Goal: Information Seeking & Learning: Find specific fact

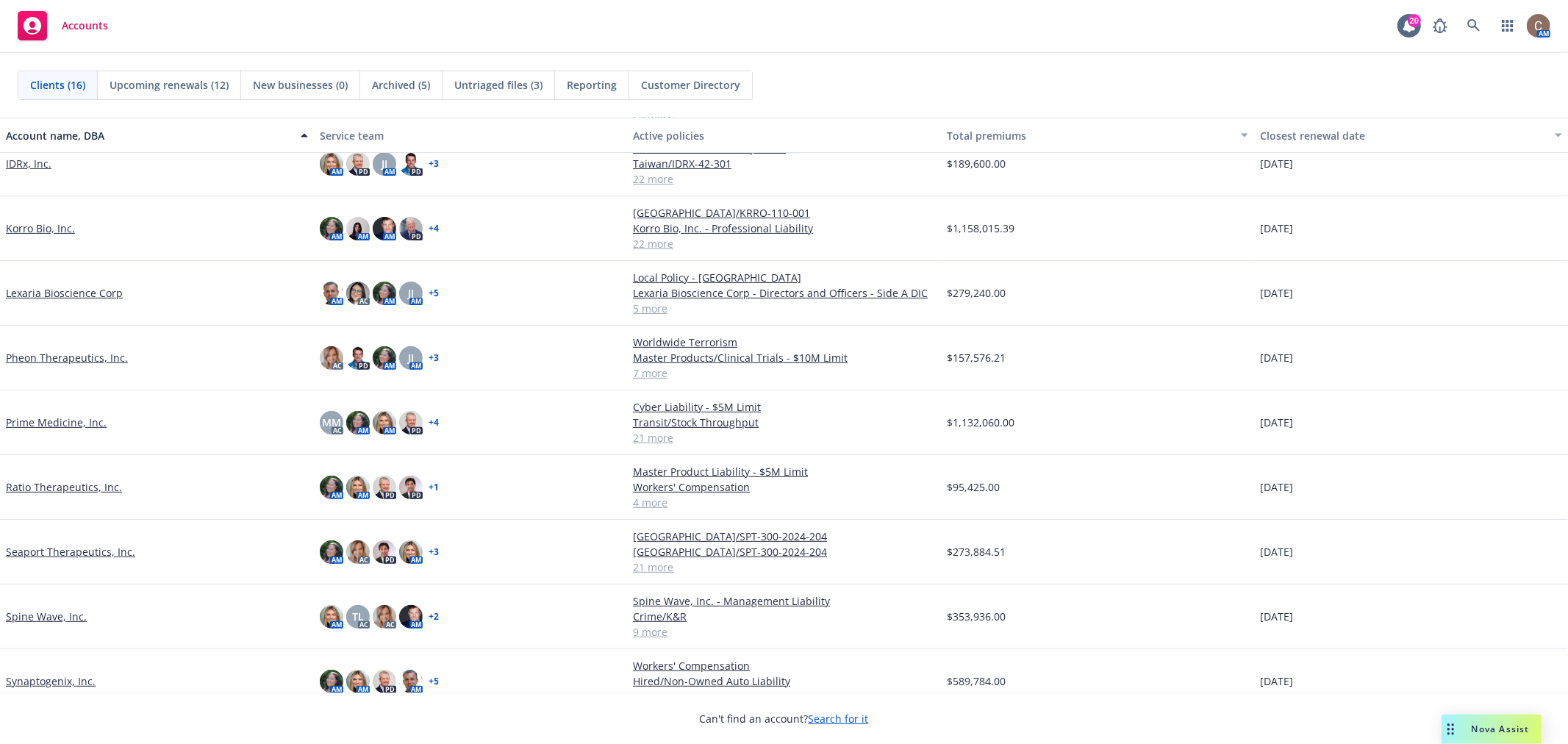
scroll to position [401, 0]
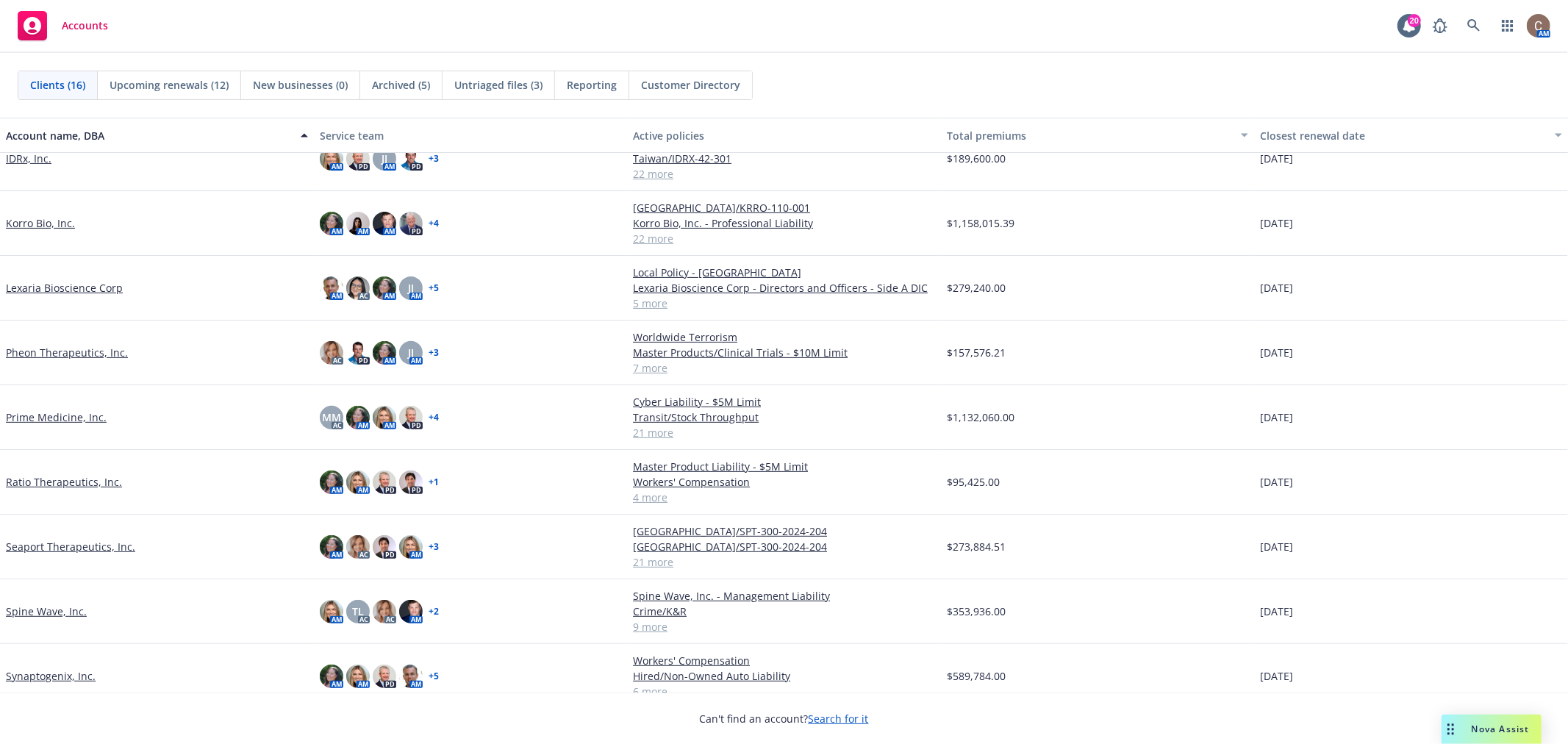
click at [42, 409] on link "Prime Medicine, Inc." at bounding box center [56, 417] width 101 height 16
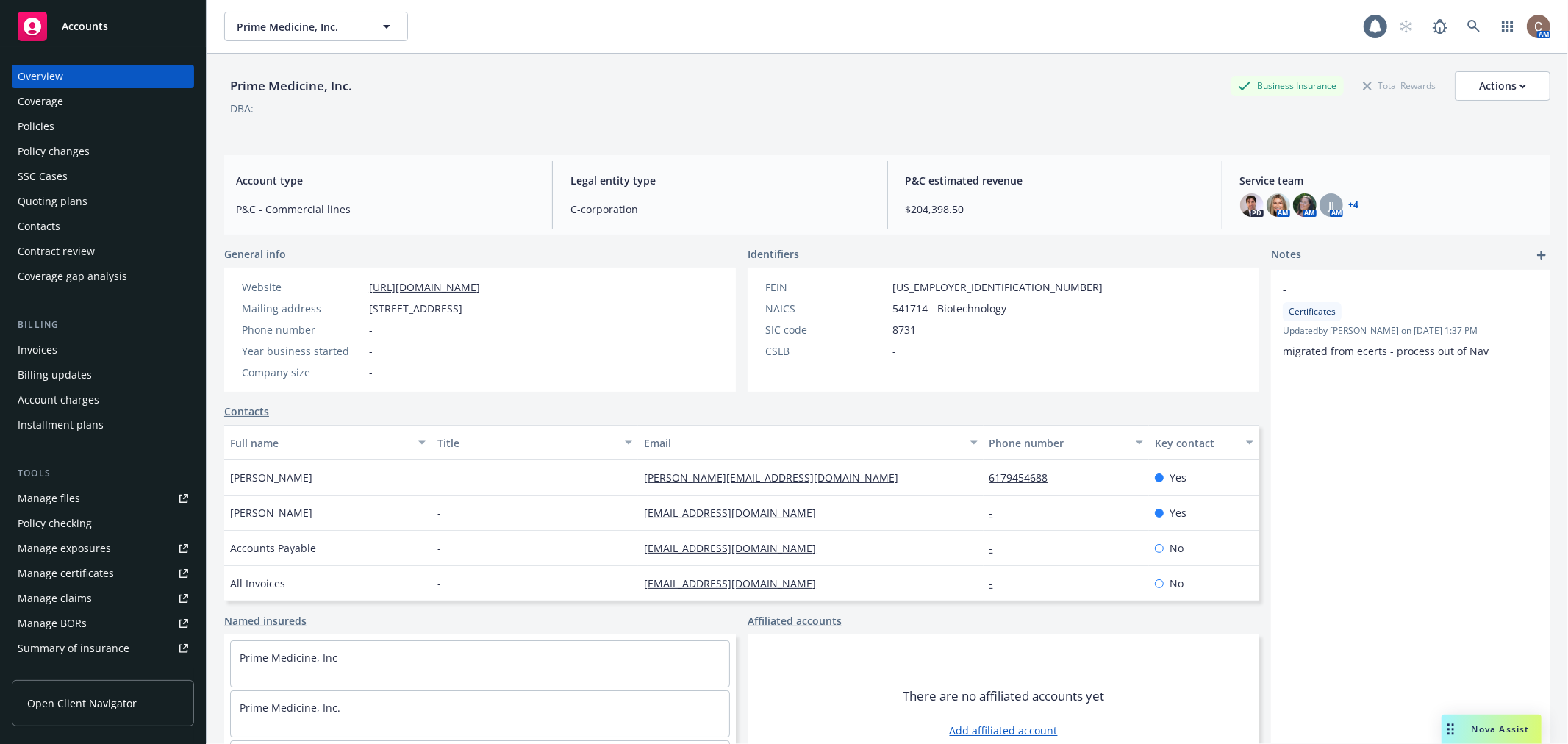
click at [47, 126] on div "Policies" at bounding box center [36, 126] width 36 height 23
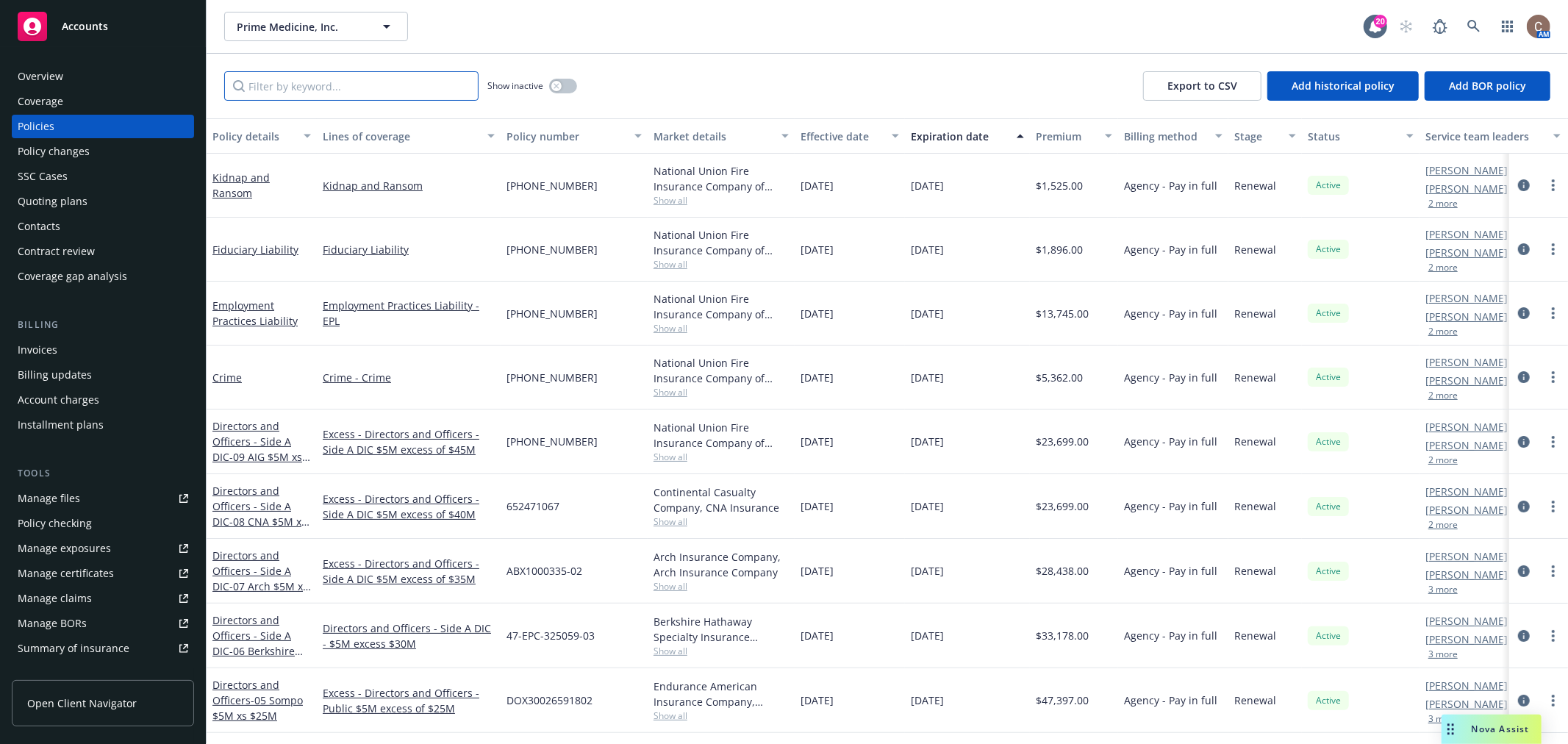
click at [350, 93] on input "Filter by keyword..." at bounding box center [351, 86] width 255 height 30
type input "cyber"
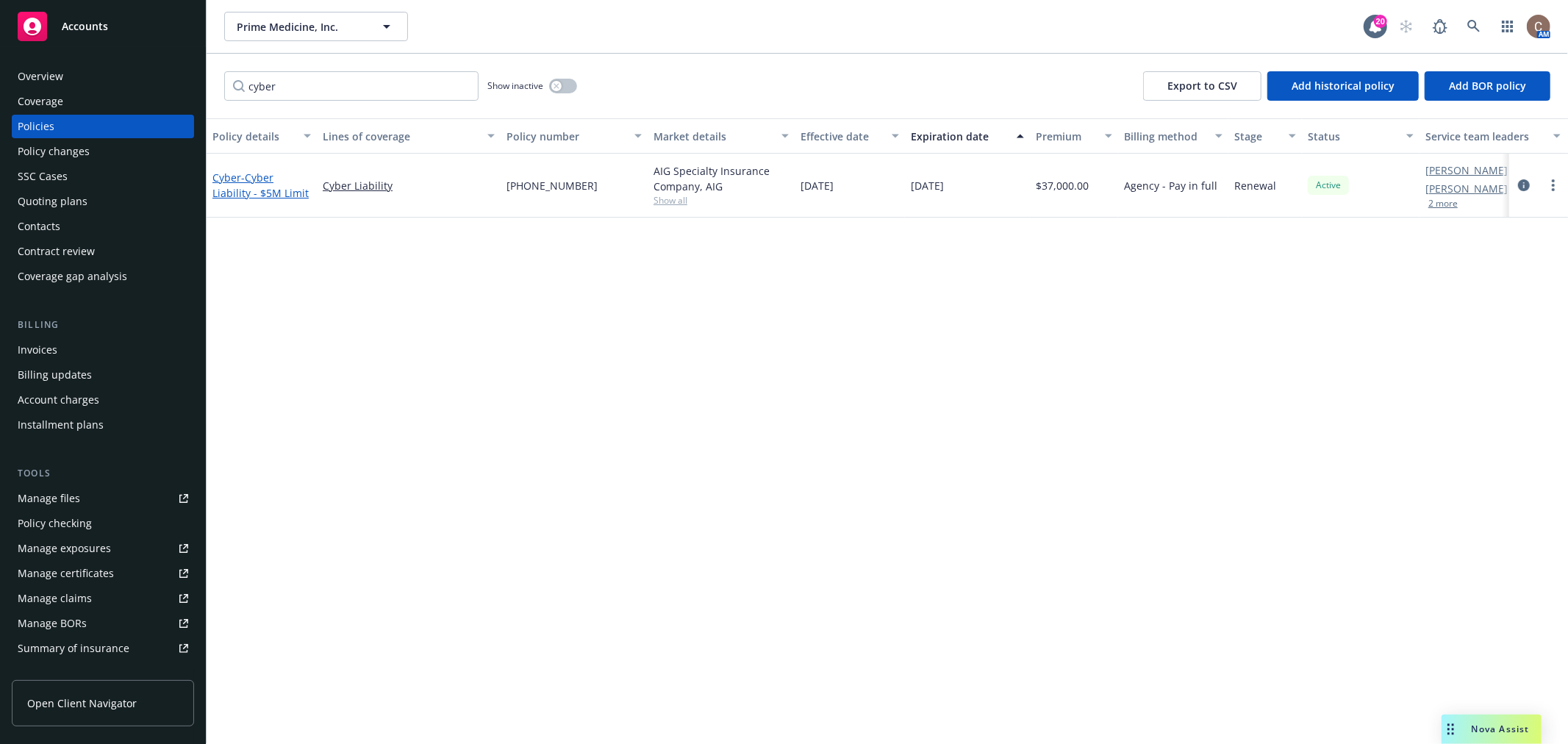
click at [284, 192] on span "- Cyber Liability - $5M Limit" at bounding box center [261, 185] width 96 height 30
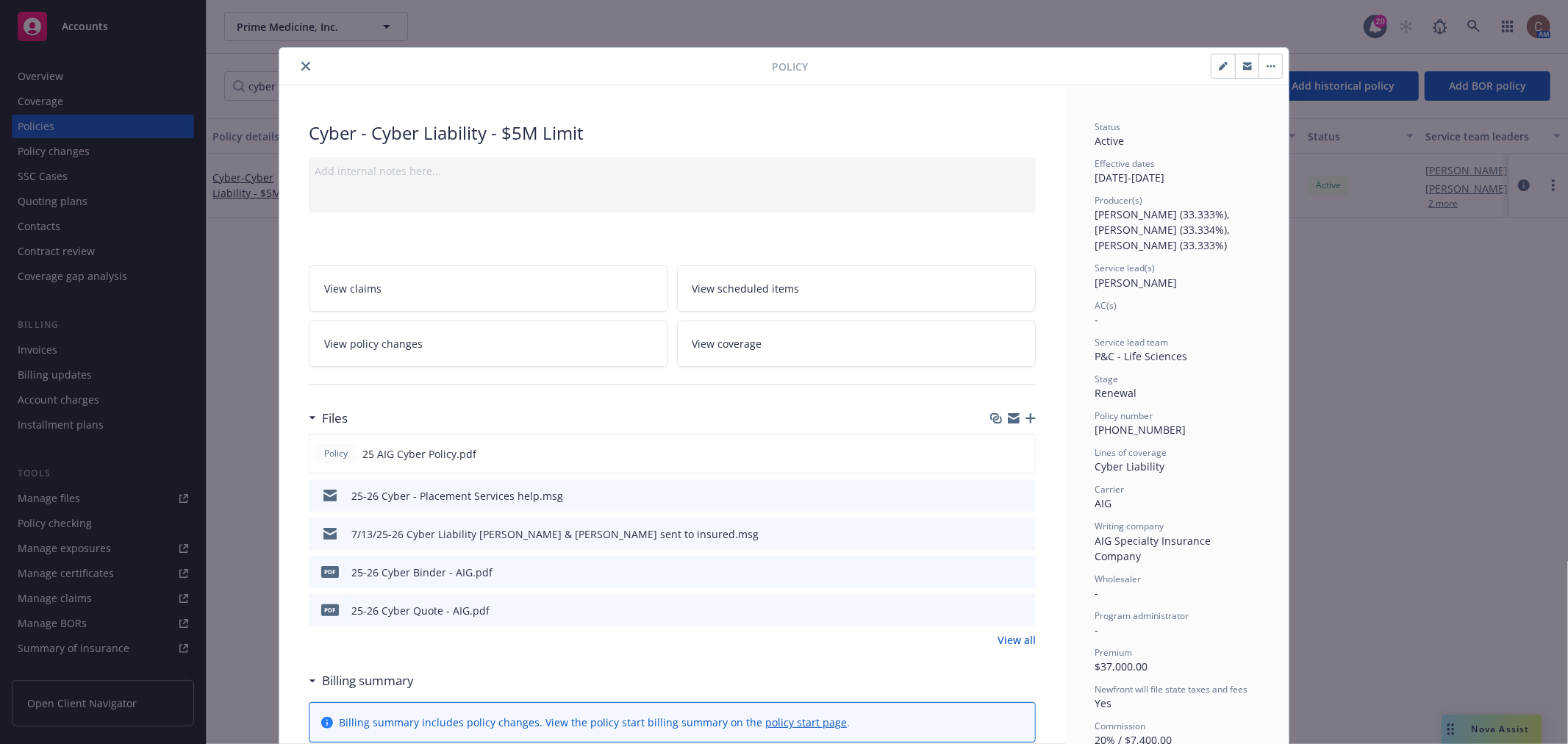
click at [301, 68] on icon "close" at bounding box center [306, 66] width 9 height 9
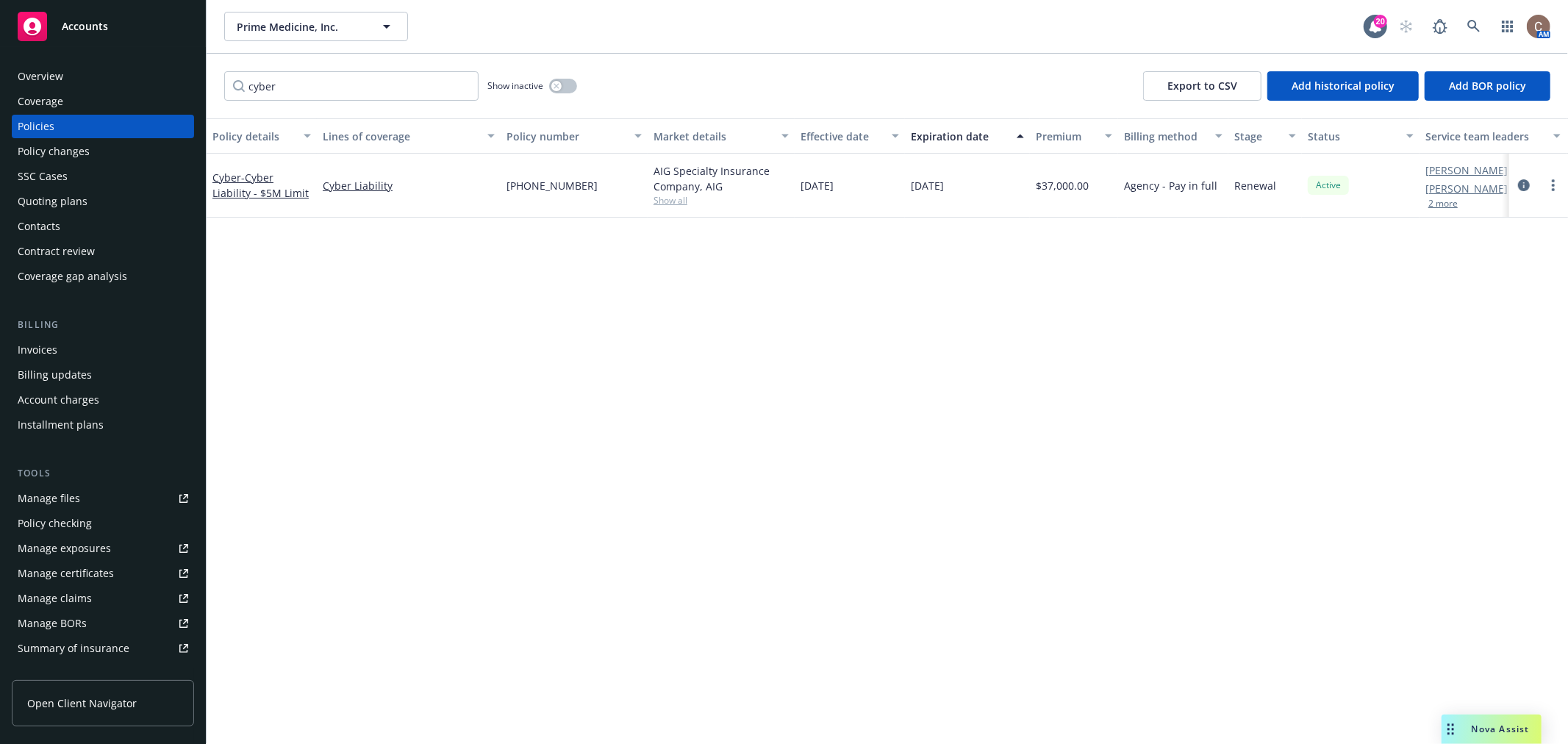
click at [141, 26] on div "Accounts" at bounding box center [103, 27] width 170 height 30
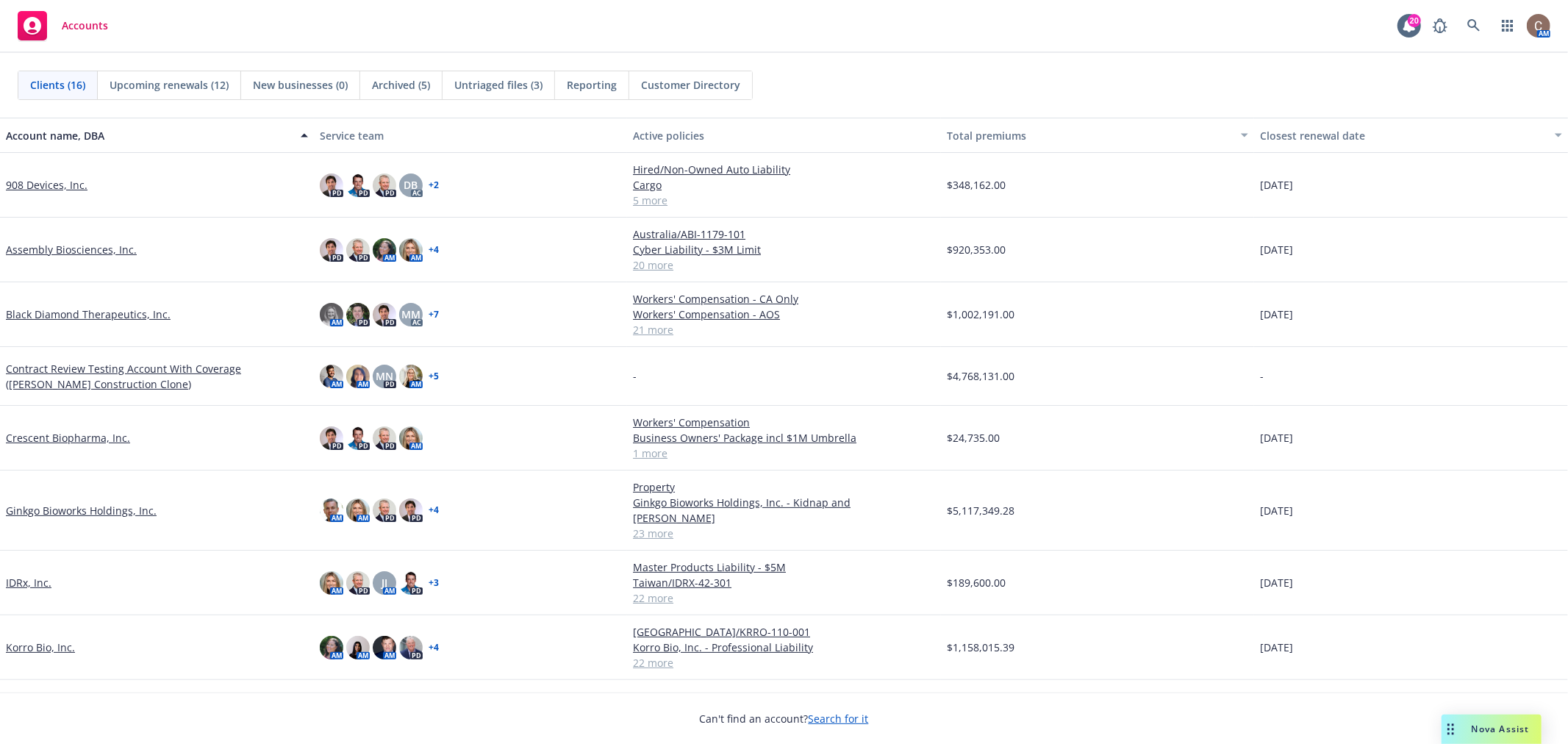
click at [61, 506] on link "Ginkgo Bioworks Holdings, Inc." at bounding box center [81, 511] width 150 height 16
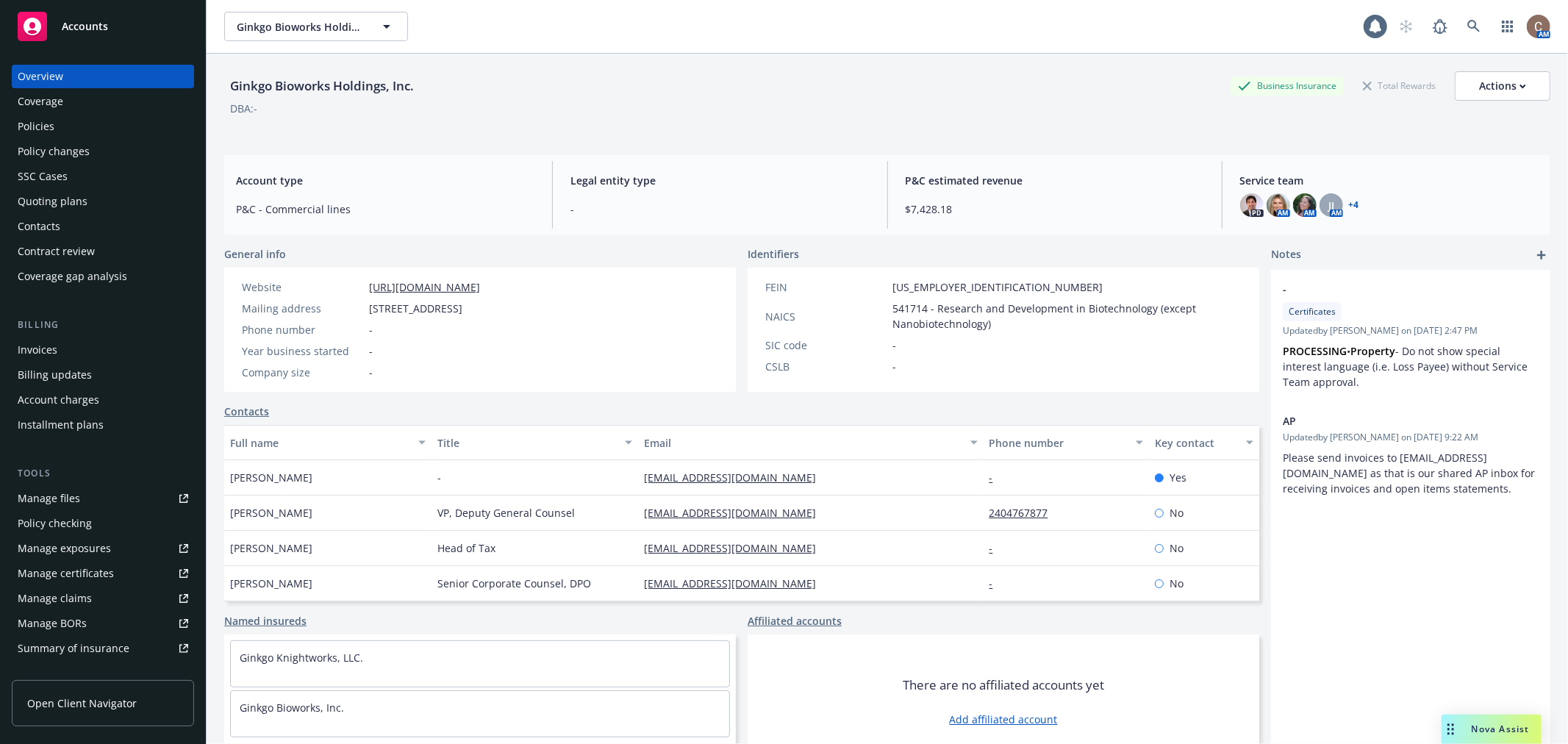
click at [62, 123] on div "Policies" at bounding box center [103, 126] width 170 height 23
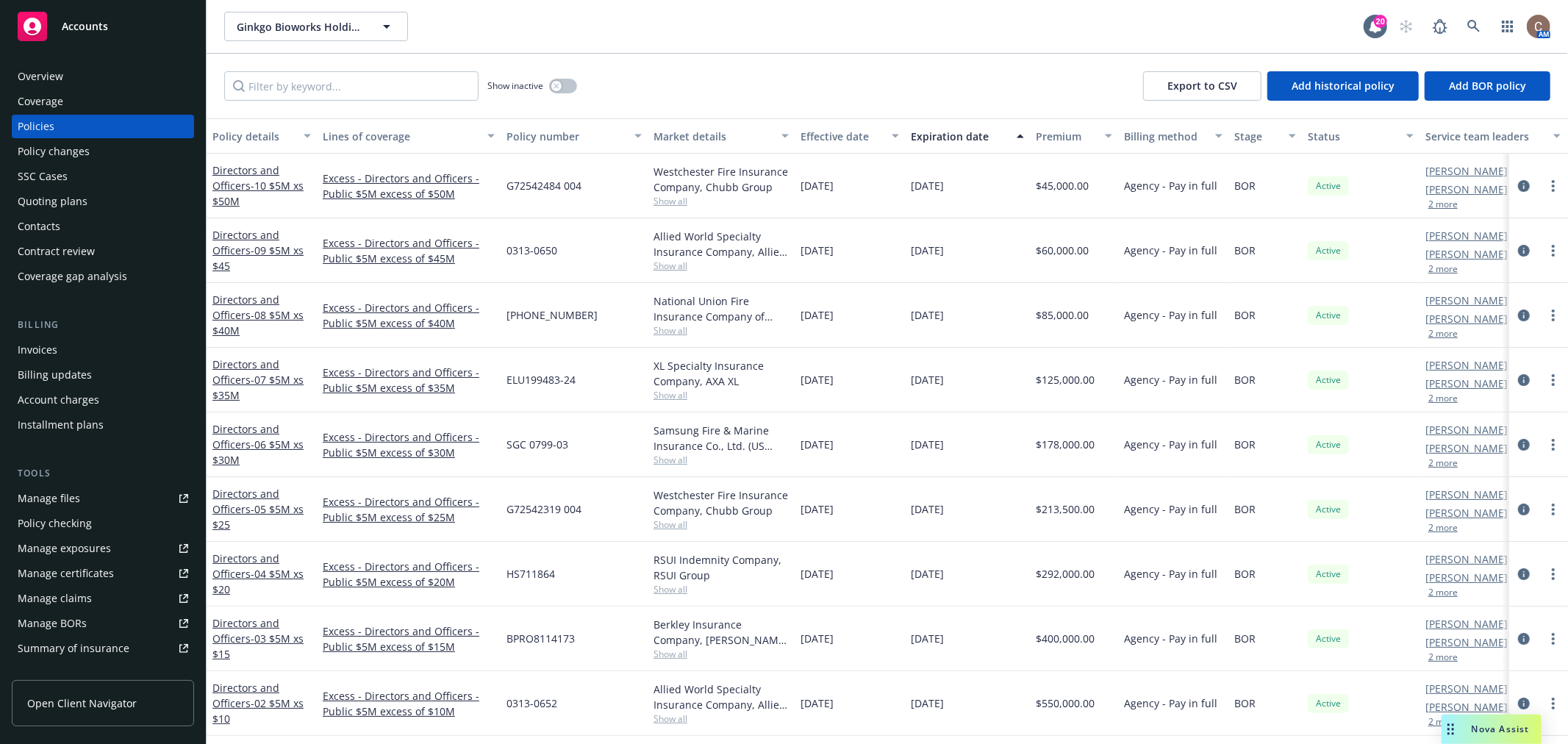
click at [50, 355] on div "Invoices" at bounding box center [37, 349] width 40 height 23
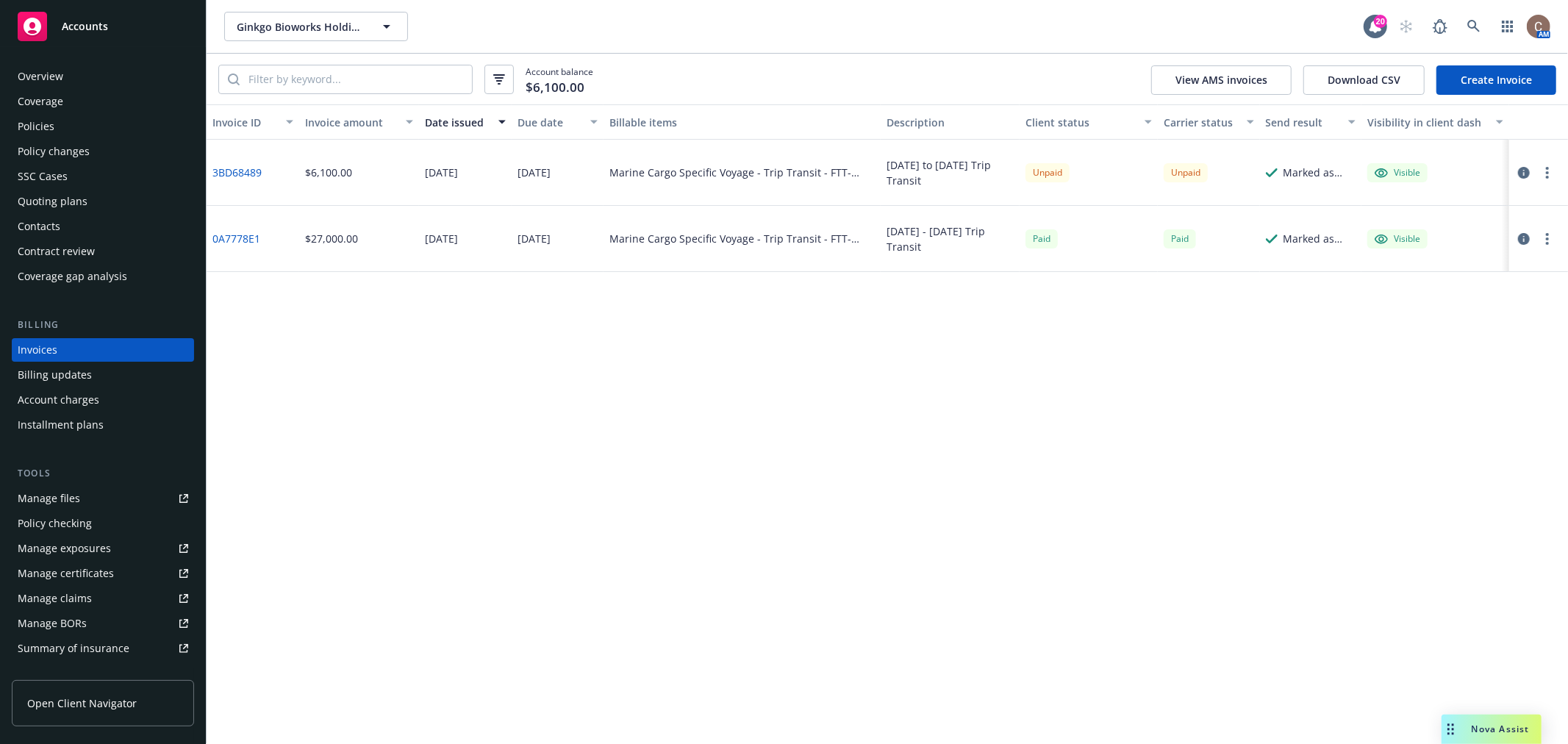
click at [87, 23] on span "Accounts" at bounding box center [84, 27] width 46 height 12
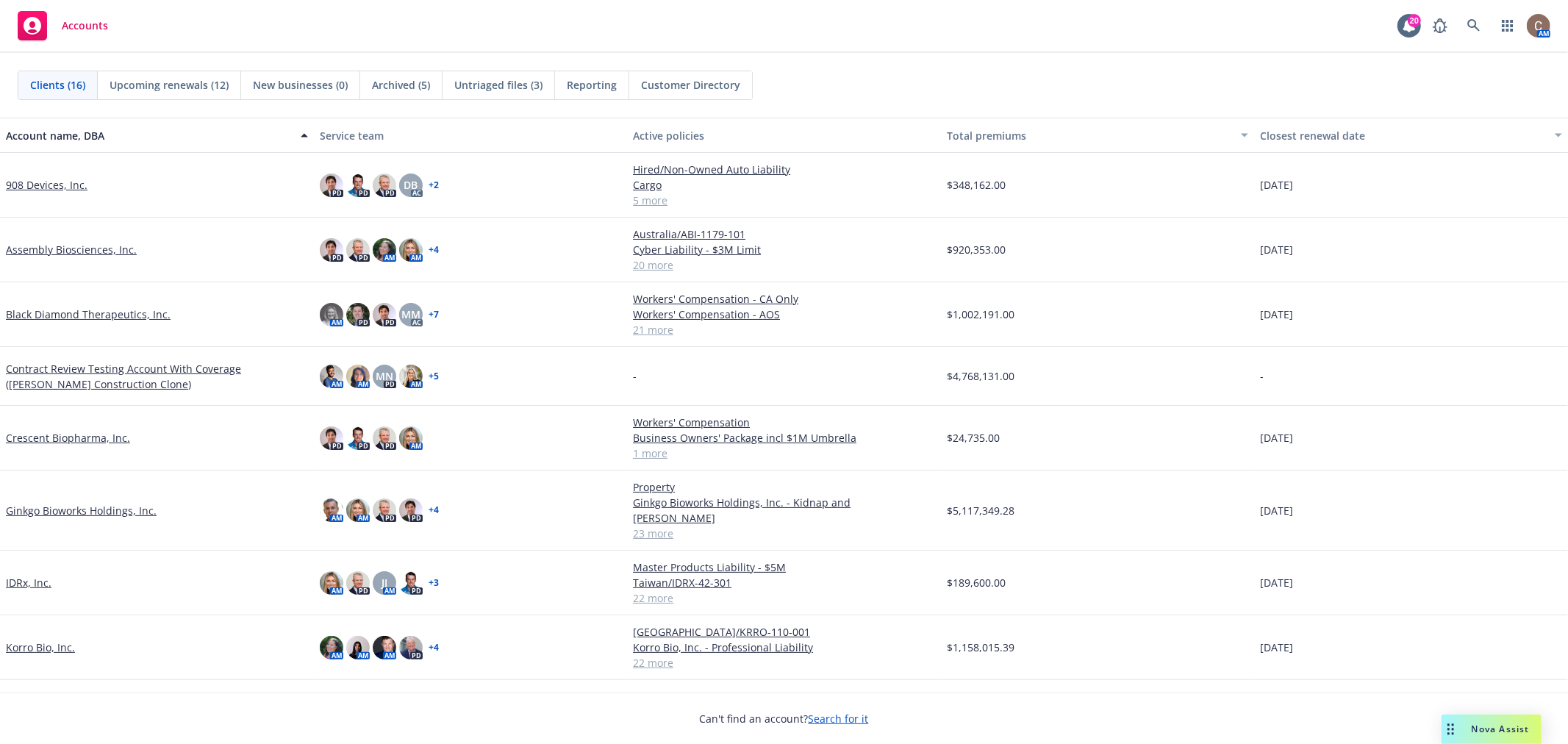
click at [585, 41] on div "Accounts 20 AM" at bounding box center [784, 26] width 1568 height 53
